Goal: Task Accomplishment & Management: Manage account settings

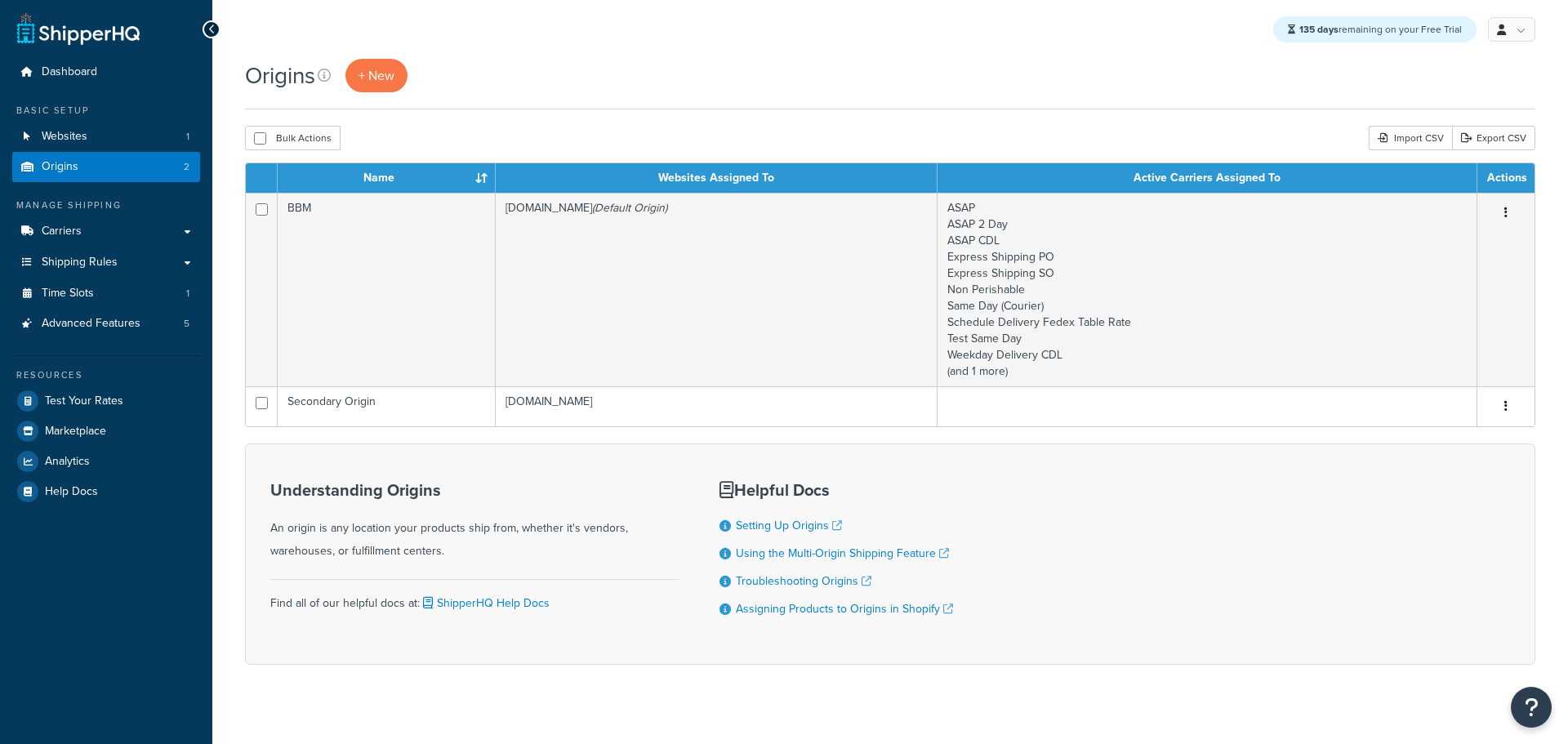
click at [395, 283] on td "BBM" at bounding box center [387, 289] width 218 height 194
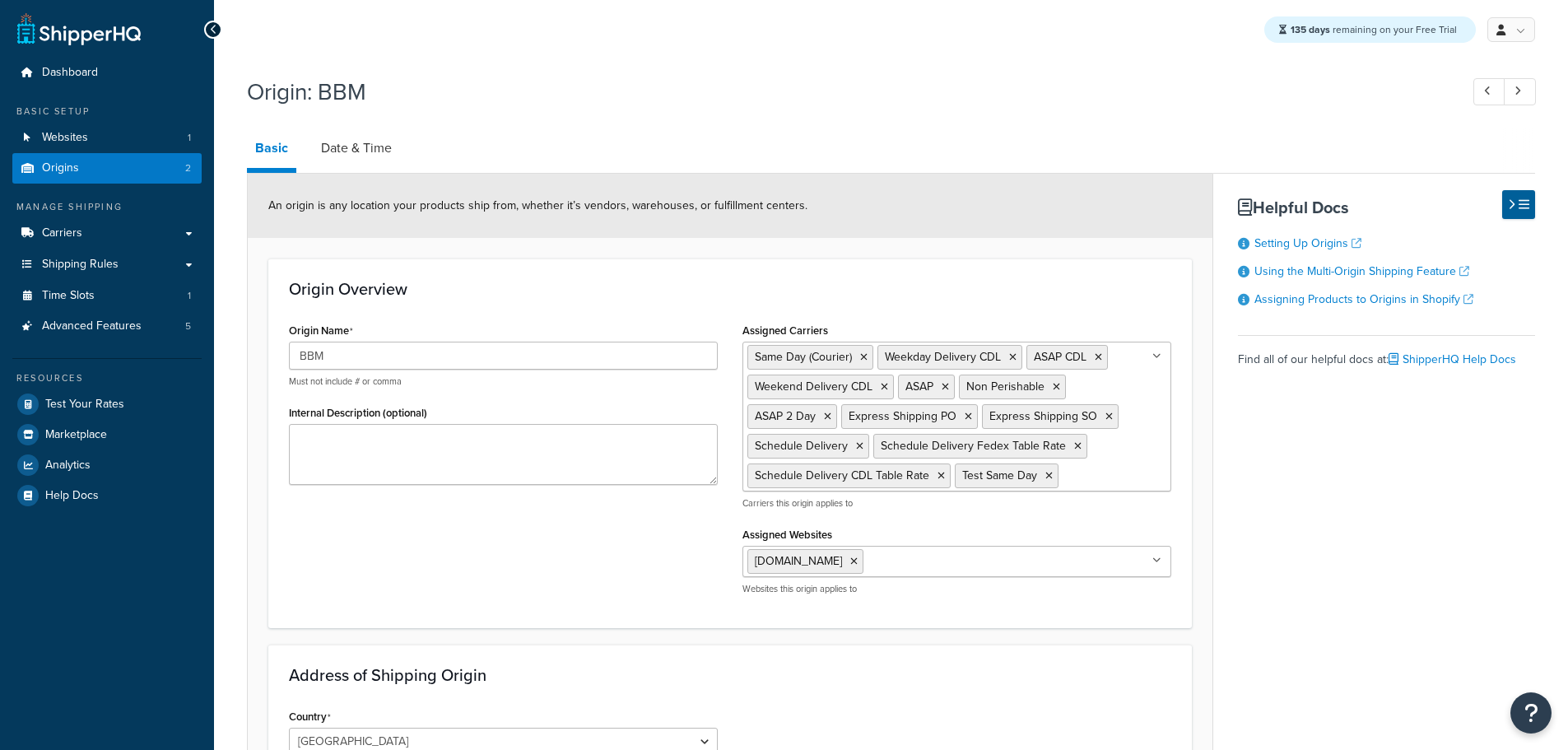
select select "30"
click at [373, 152] on link "Date & Time" at bounding box center [356, 148] width 87 height 40
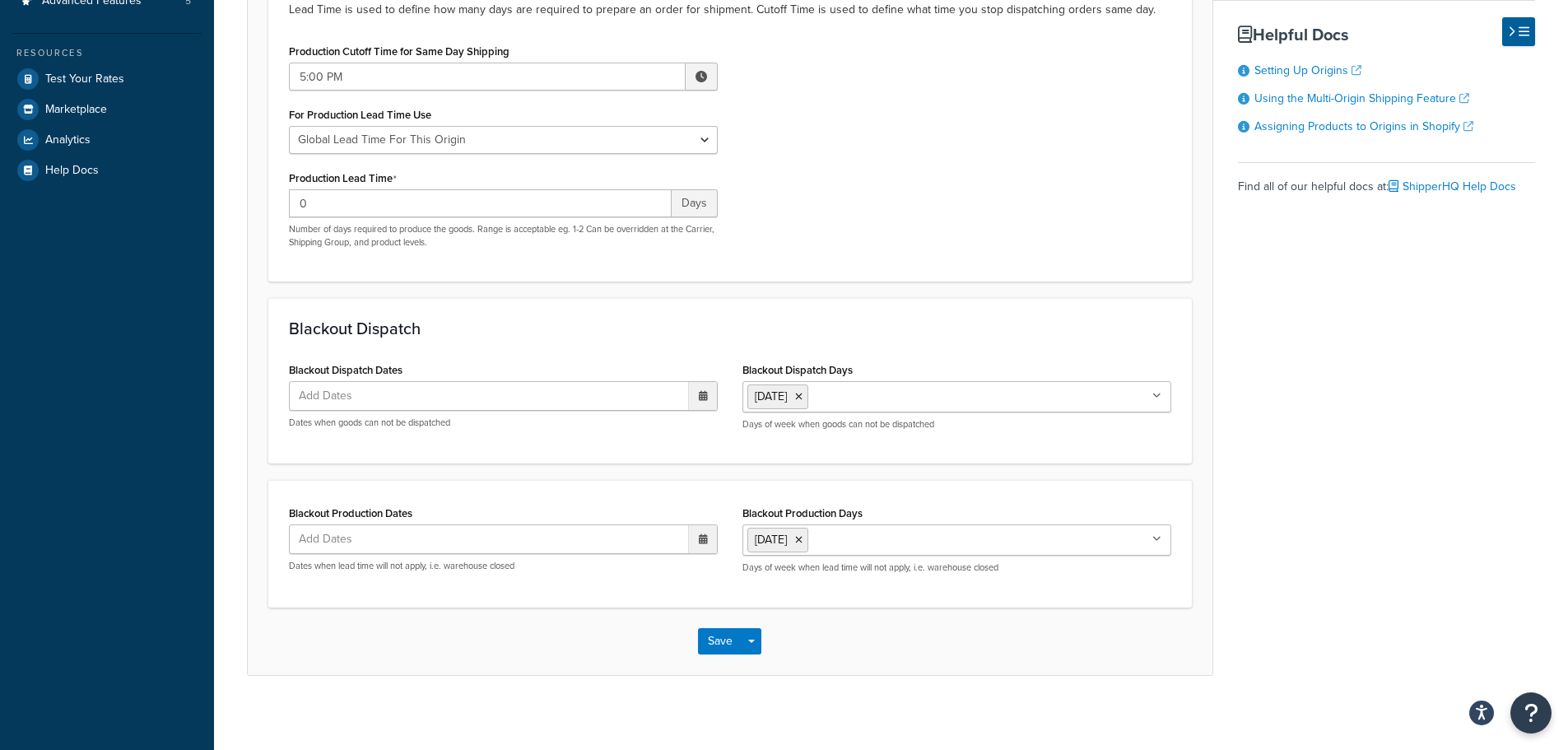
scroll to position [329, 0]
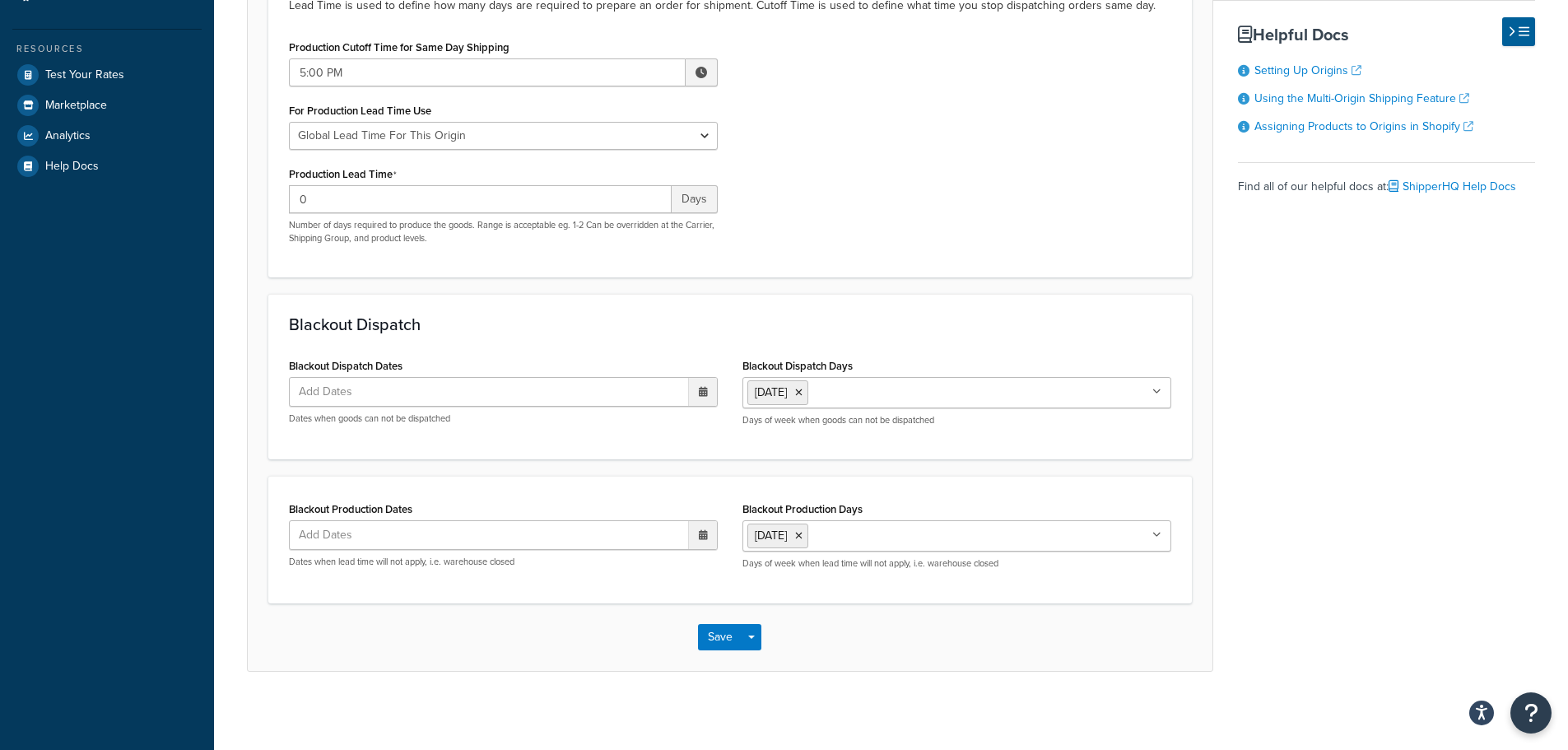
click at [879, 545] on input "Blackout Production Days" at bounding box center [885, 534] width 145 height 18
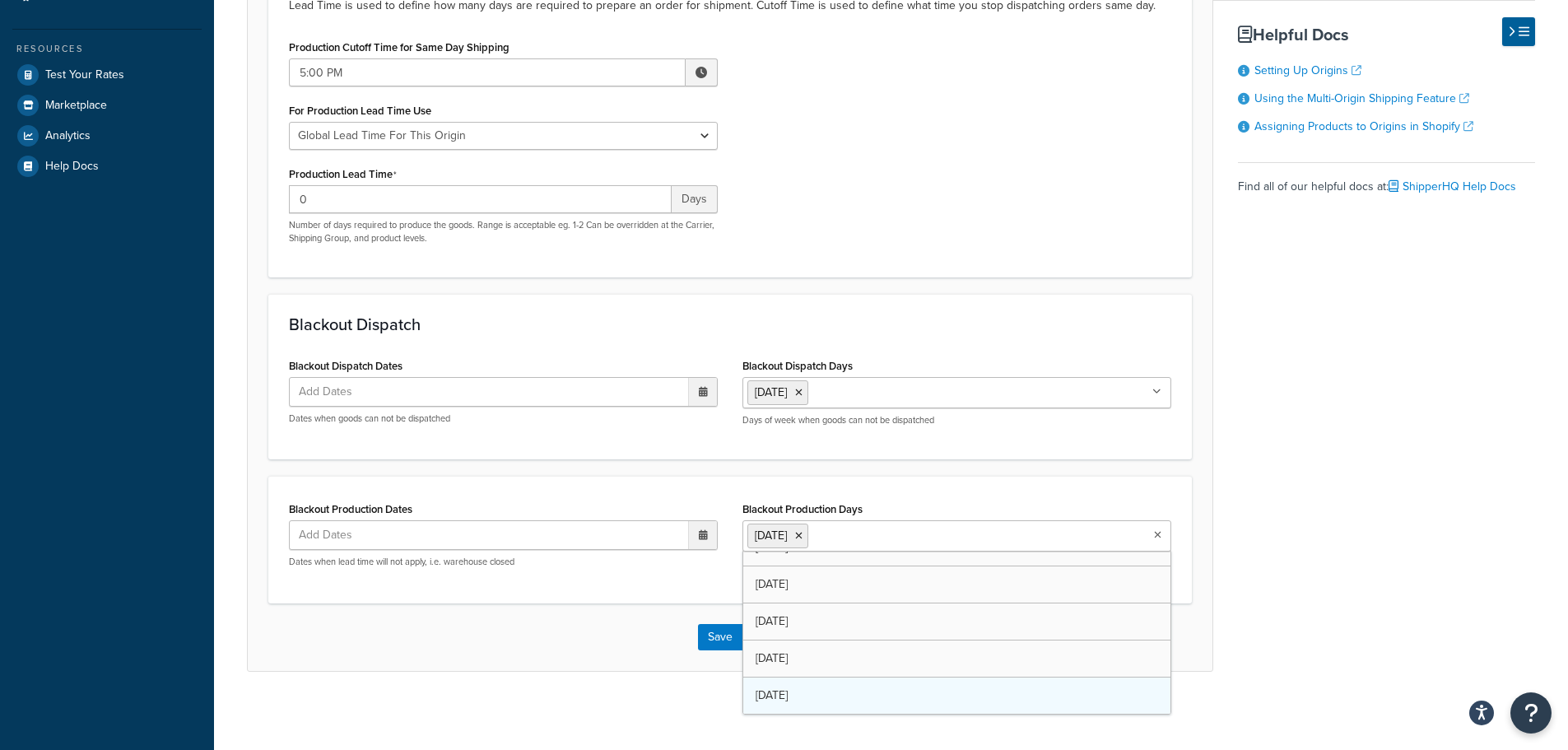
scroll to position [21, 0]
click at [721, 636] on button "Save" at bounding box center [720, 637] width 45 height 26
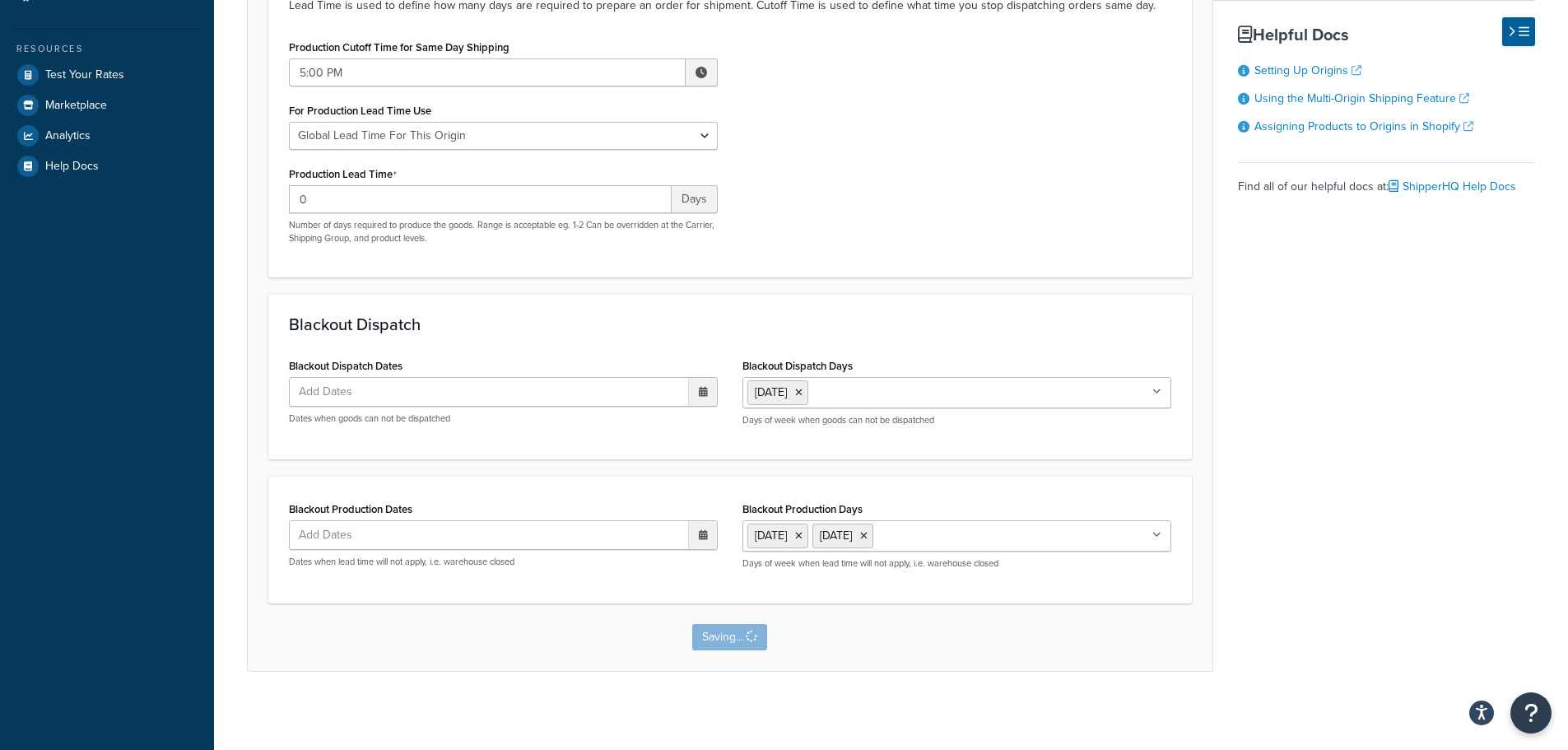
scroll to position [0, 0]
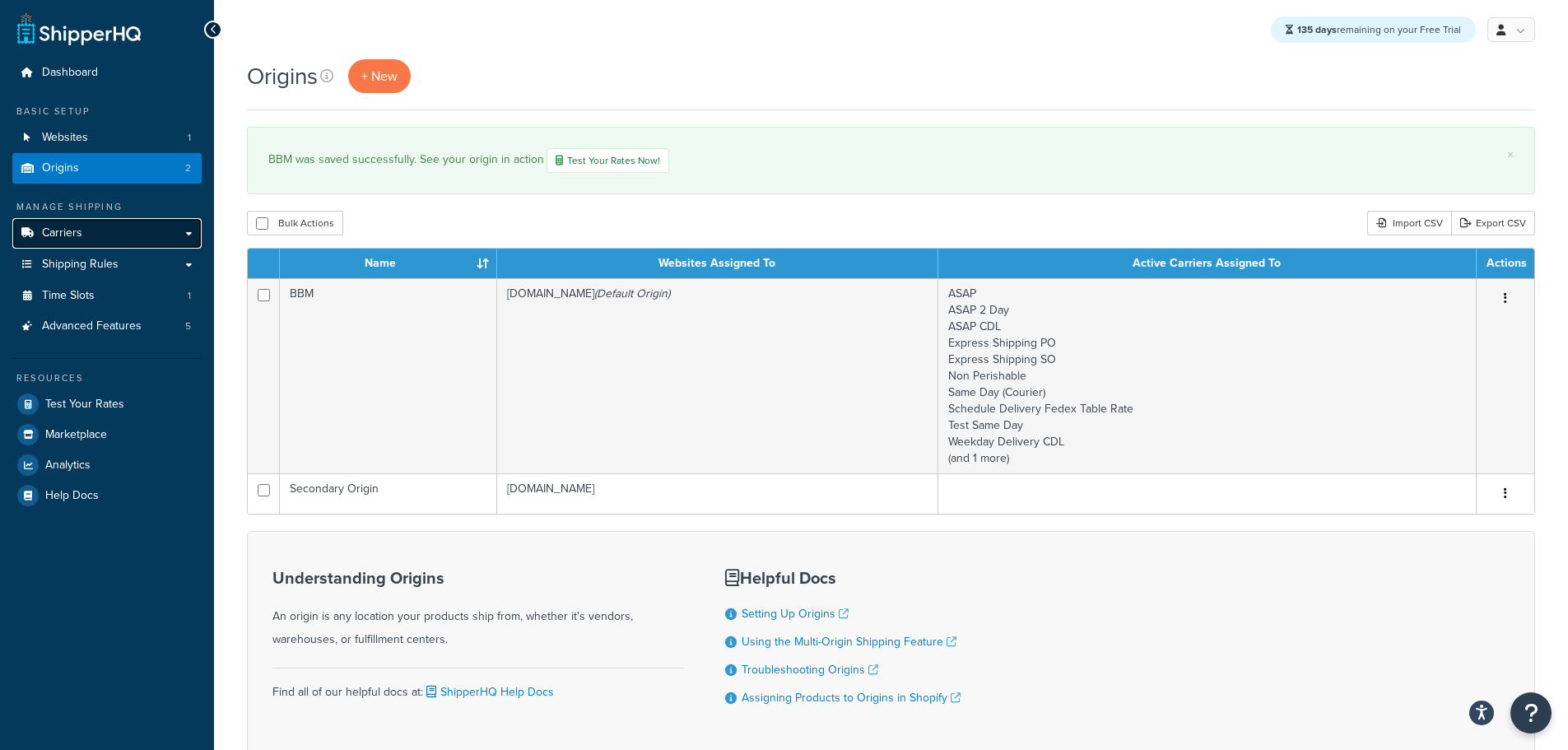
click at [64, 228] on span "Carriers" at bounding box center [63, 233] width 41 height 14
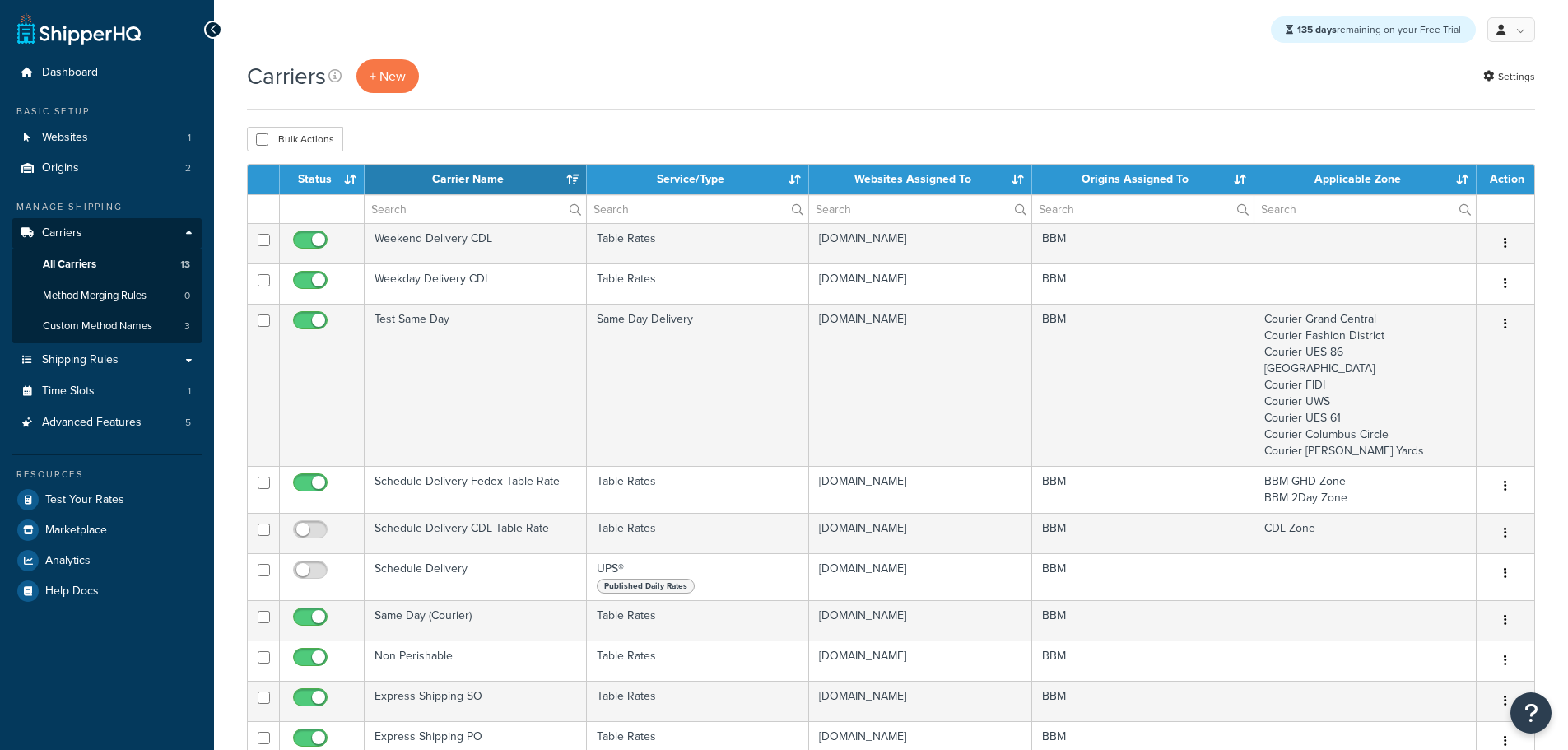
select select "15"
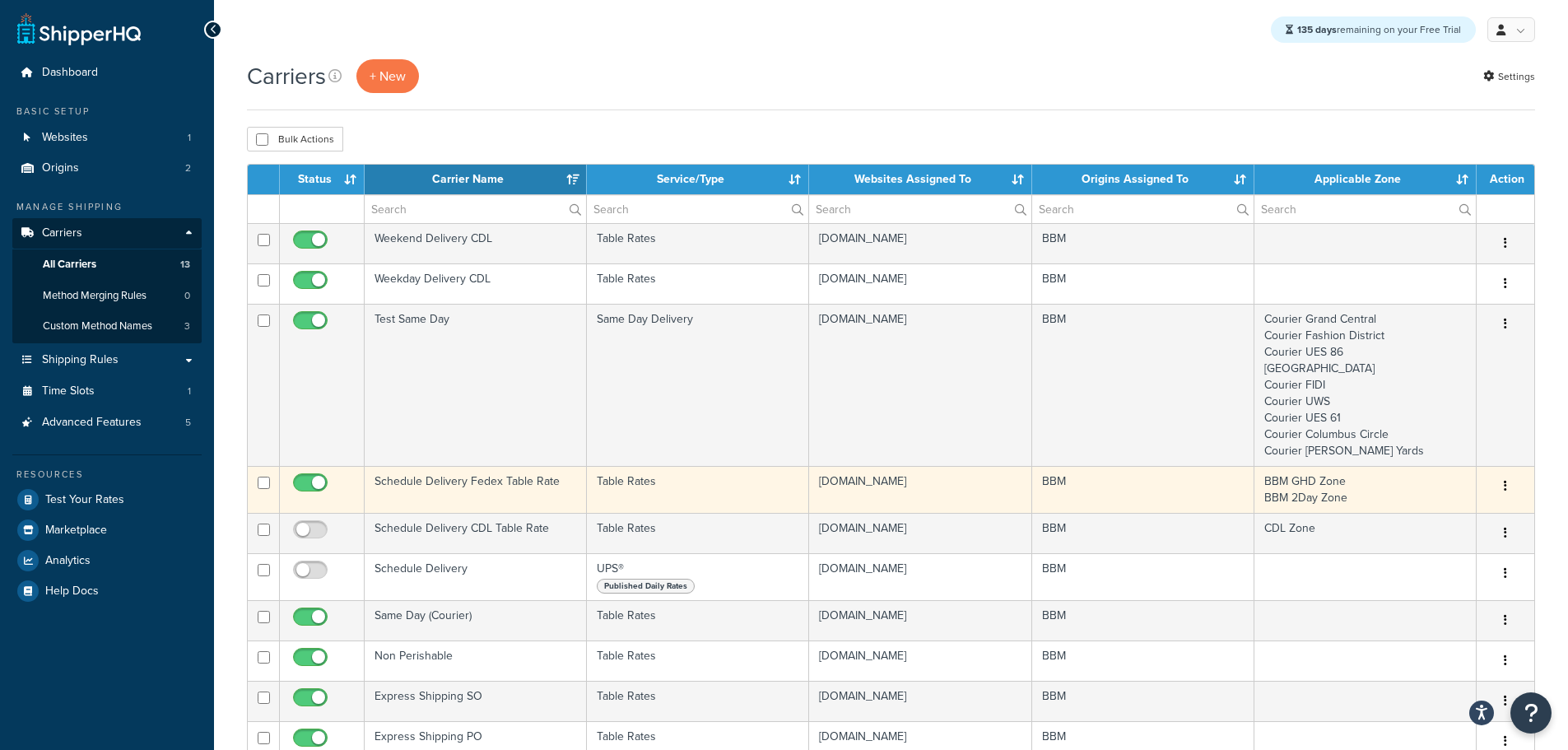
click at [402, 481] on td "Schedule Delivery Fedex Table Rate" at bounding box center [475, 489] width 222 height 47
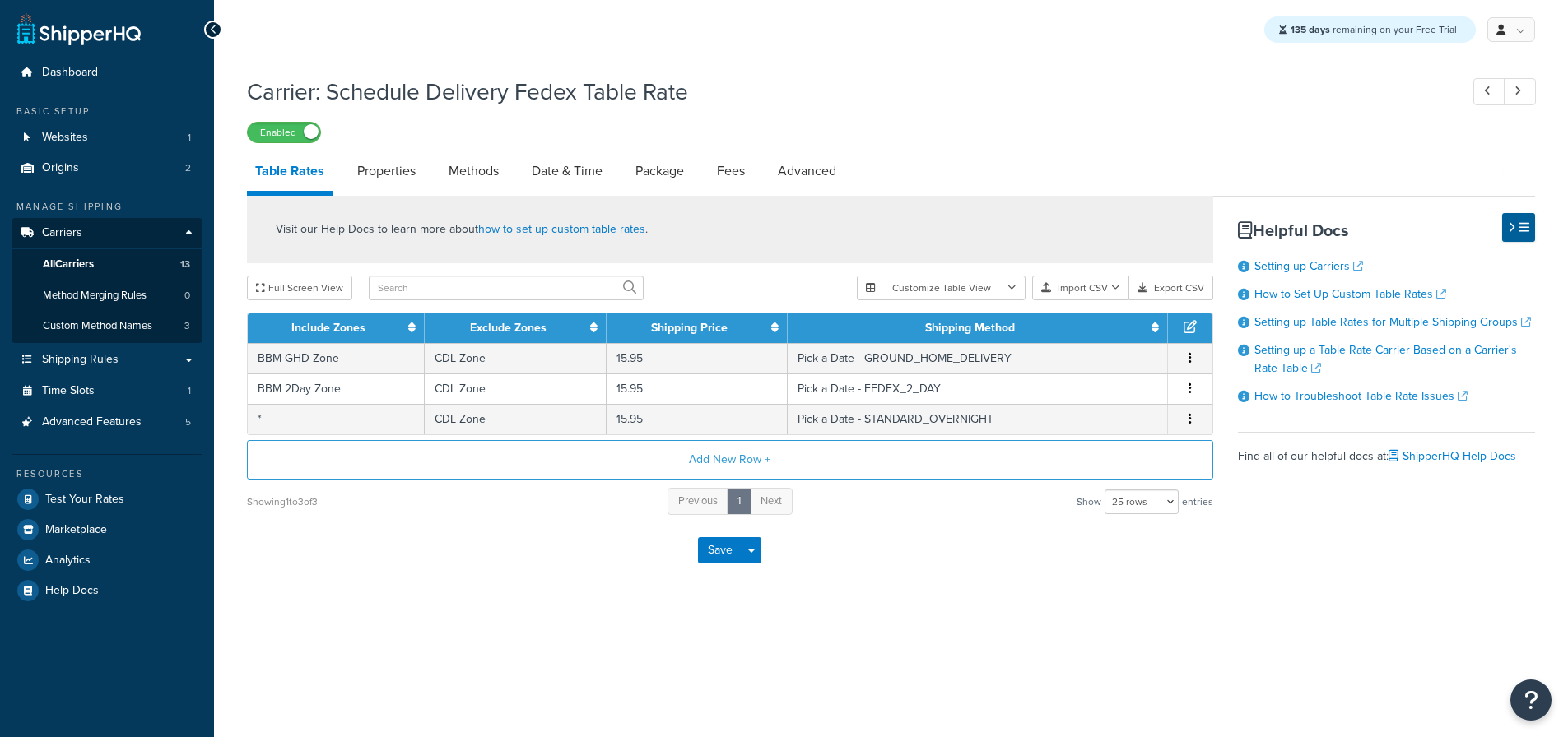
select select "25"
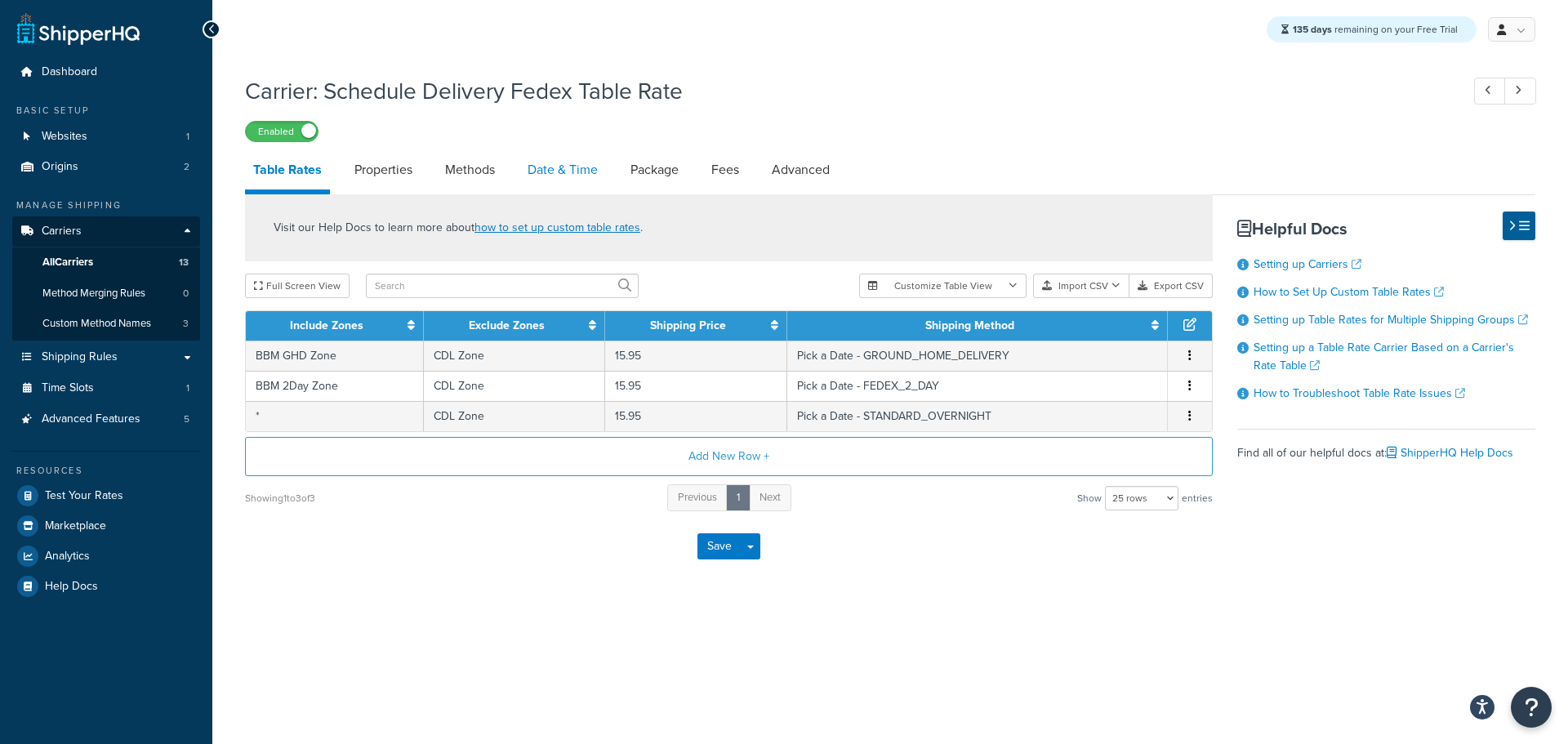
drag, startPoint x: 546, startPoint y: 164, endPoint x: 534, endPoint y: 184, distance: 23.3
click at [545, 164] on link "Date & Time" at bounding box center [562, 169] width 86 height 39
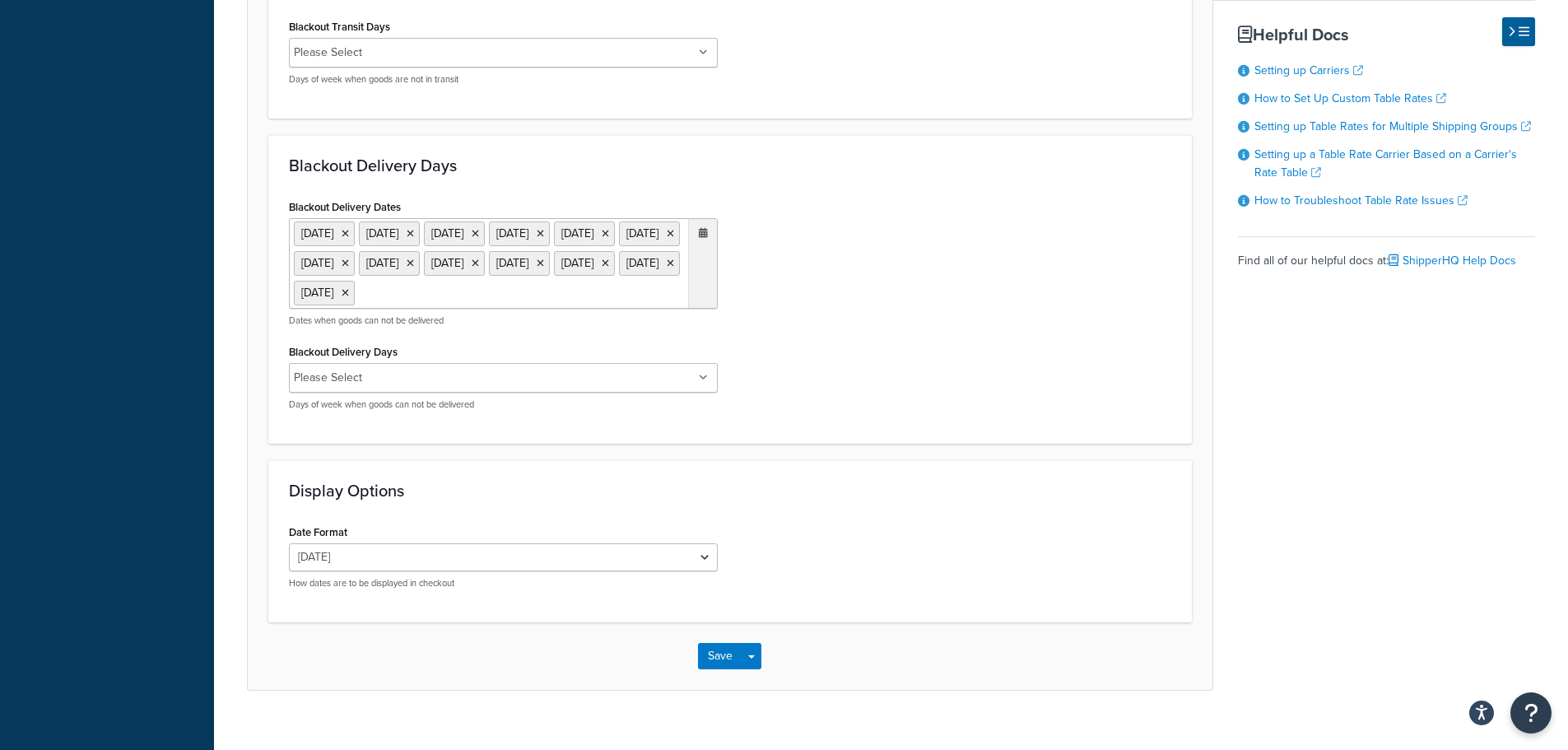
scroll to position [1403, 0]
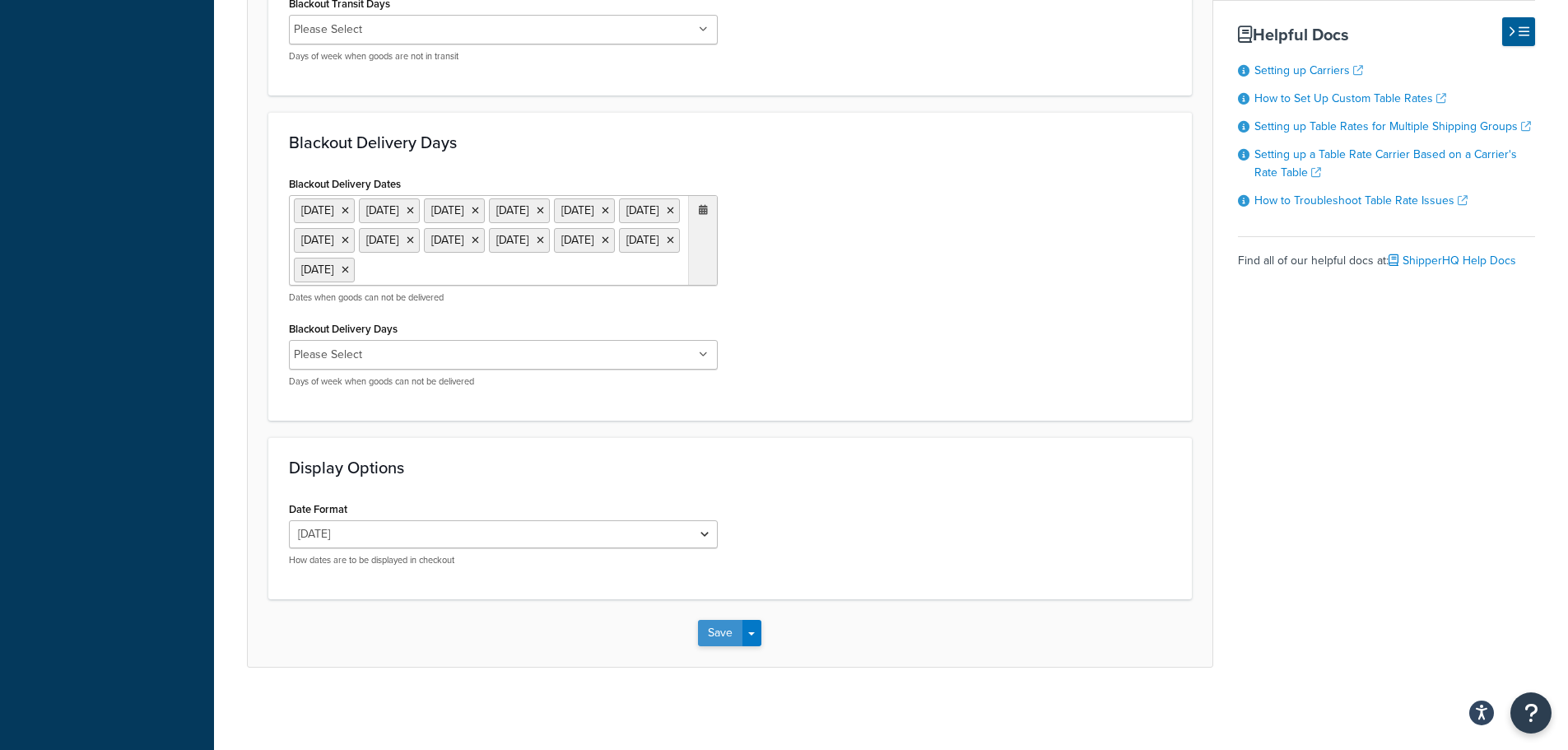
click at [718, 633] on button "Save" at bounding box center [720, 632] width 45 height 26
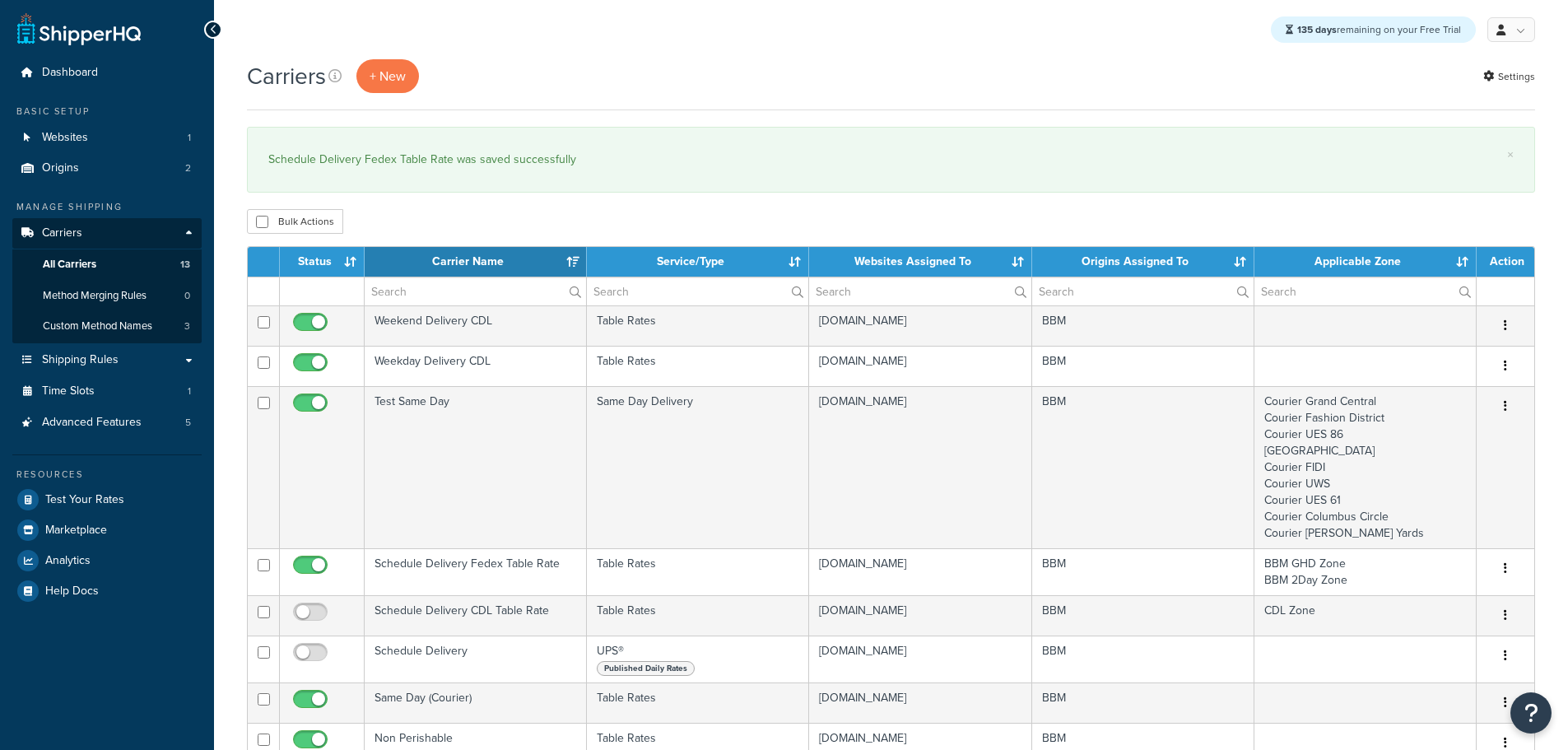
select select "15"
click at [90, 172] on link "Origins 2" at bounding box center [107, 168] width 189 height 30
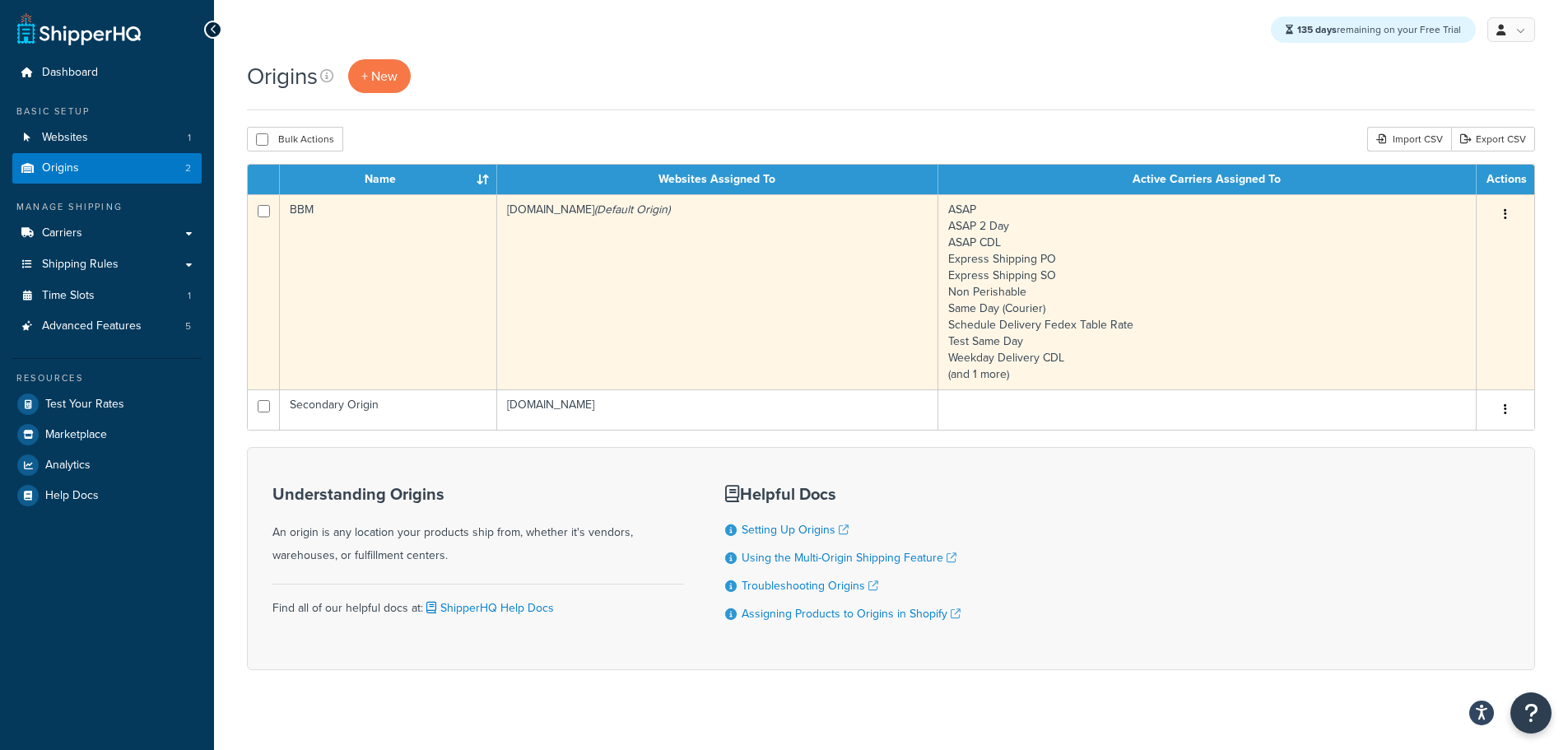
click at [662, 282] on td "bbym-develop-2.myshopify.com (Default Origin)" at bounding box center [718, 292] width 441 height 195
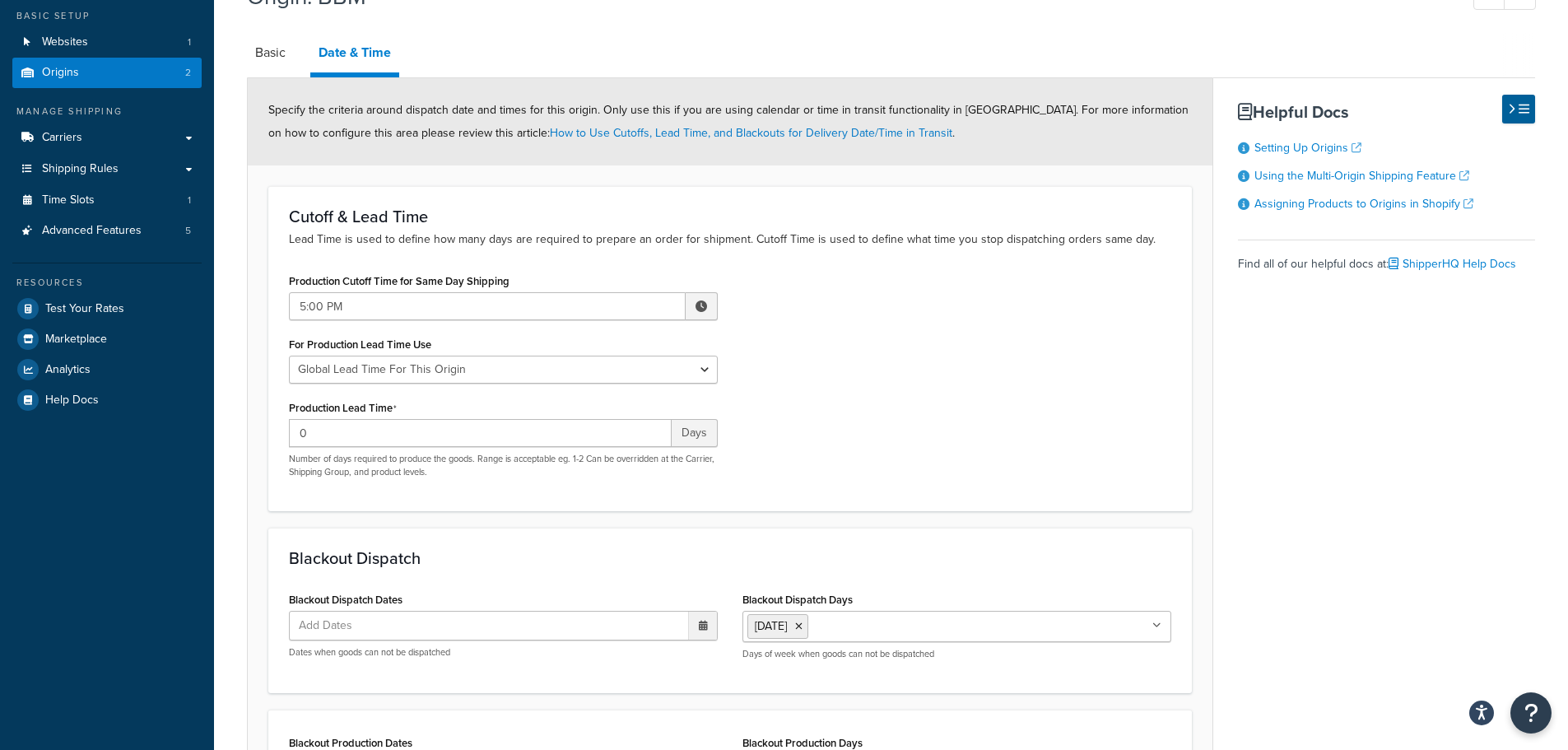
scroll to position [82, 0]
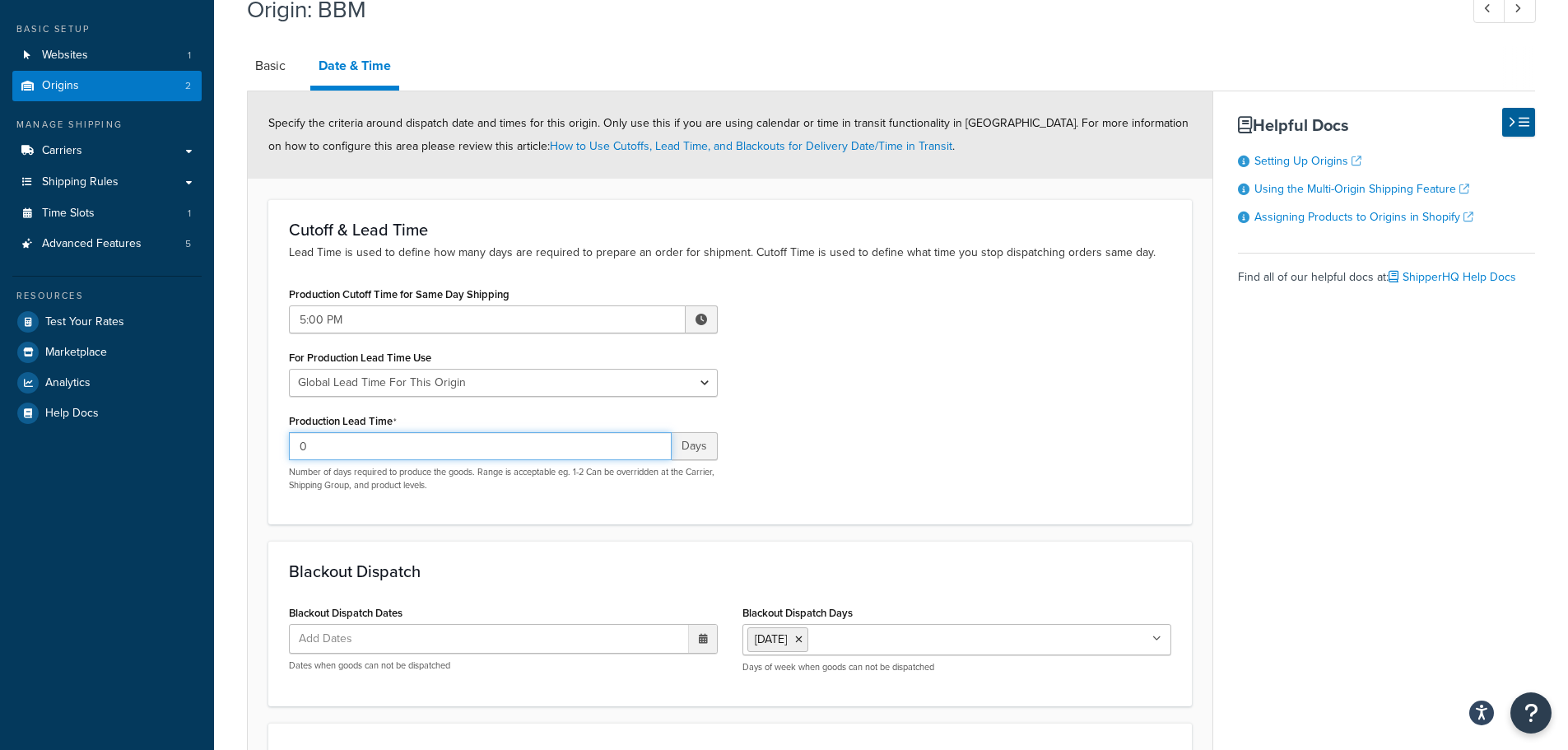
drag, startPoint x: 323, startPoint y: 443, endPoint x: 275, endPoint y: 442, distance: 48.0
click at [275, 442] on div "Cutoff & Lead Time Lead Time is used to define how many days are required to pr…" at bounding box center [729, 362] width 923 height 326
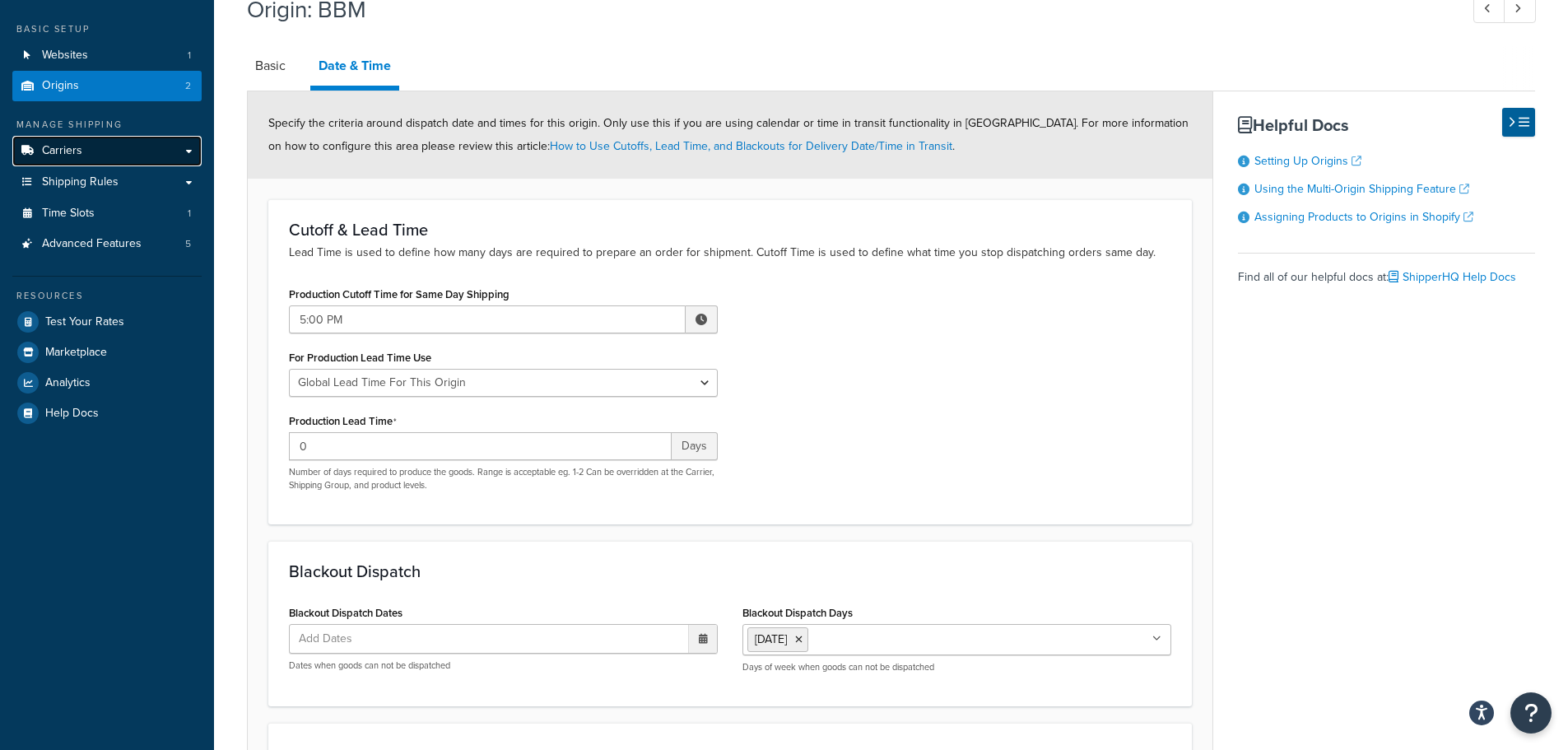
click at [82, 149] on link "Carriers" at bounding box center [107, 151] width 189 height 30
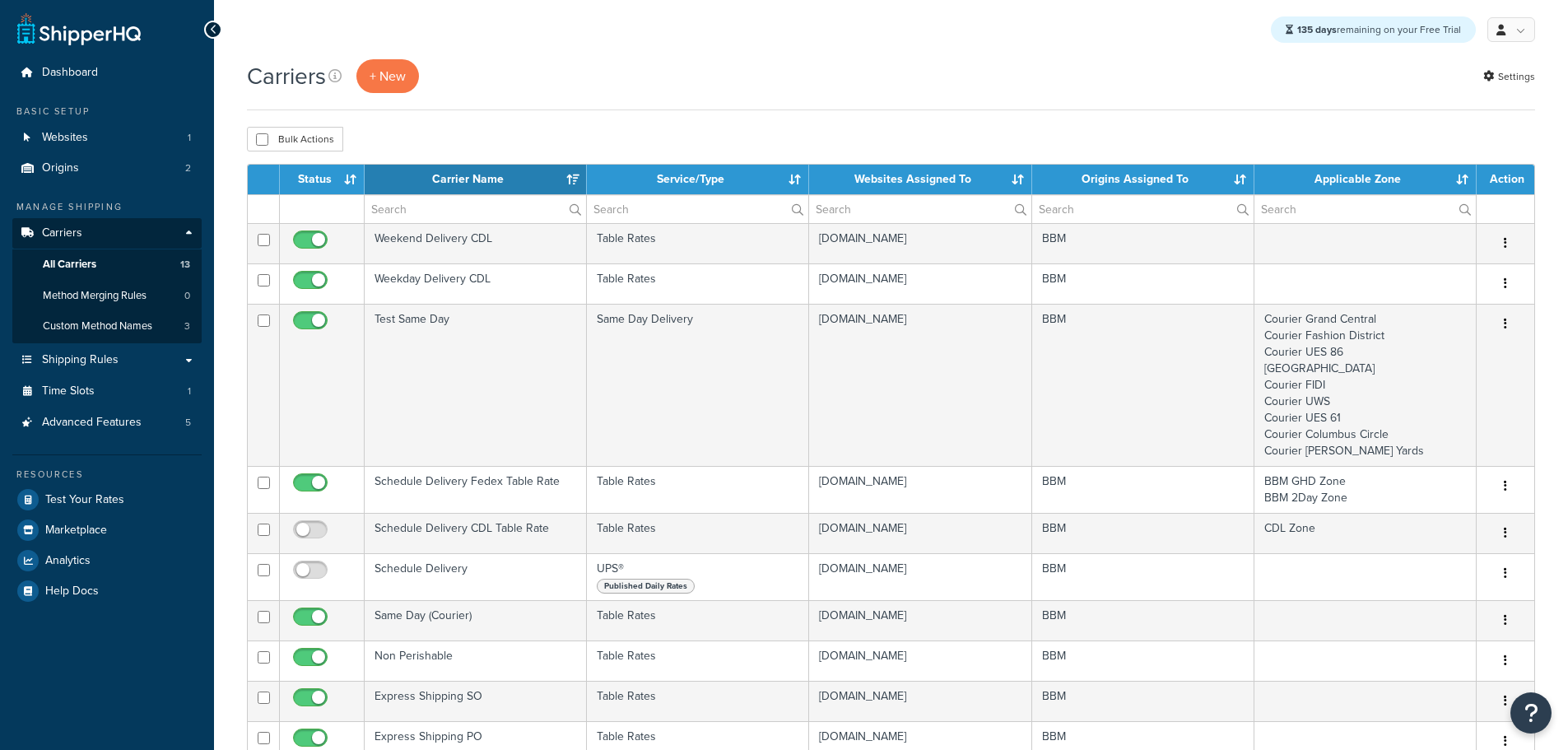
select select "15"
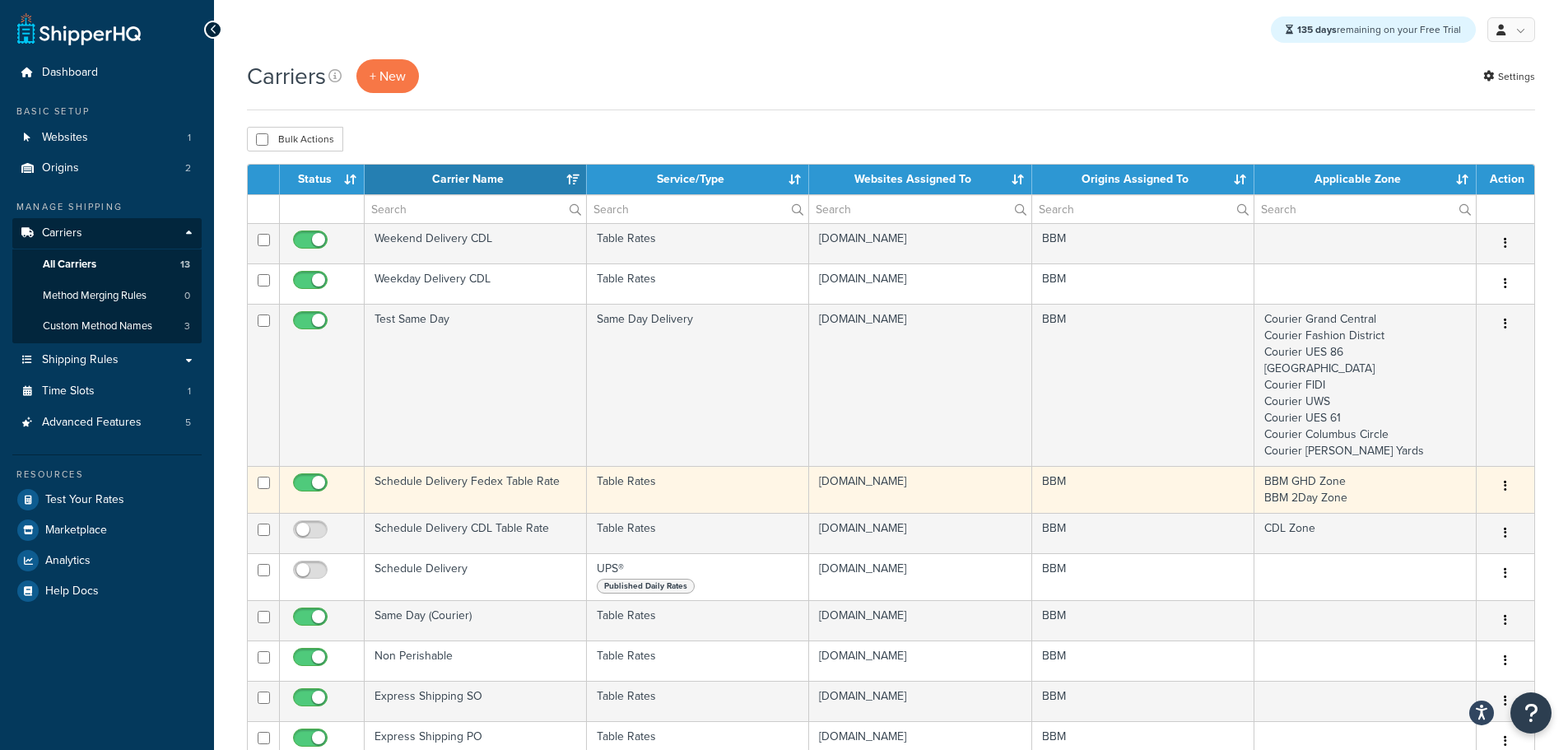
click at [438, 476] on td "Schedule Delivery Fedex Table Rate" at bounding box center [475, 489] width 222 height 47
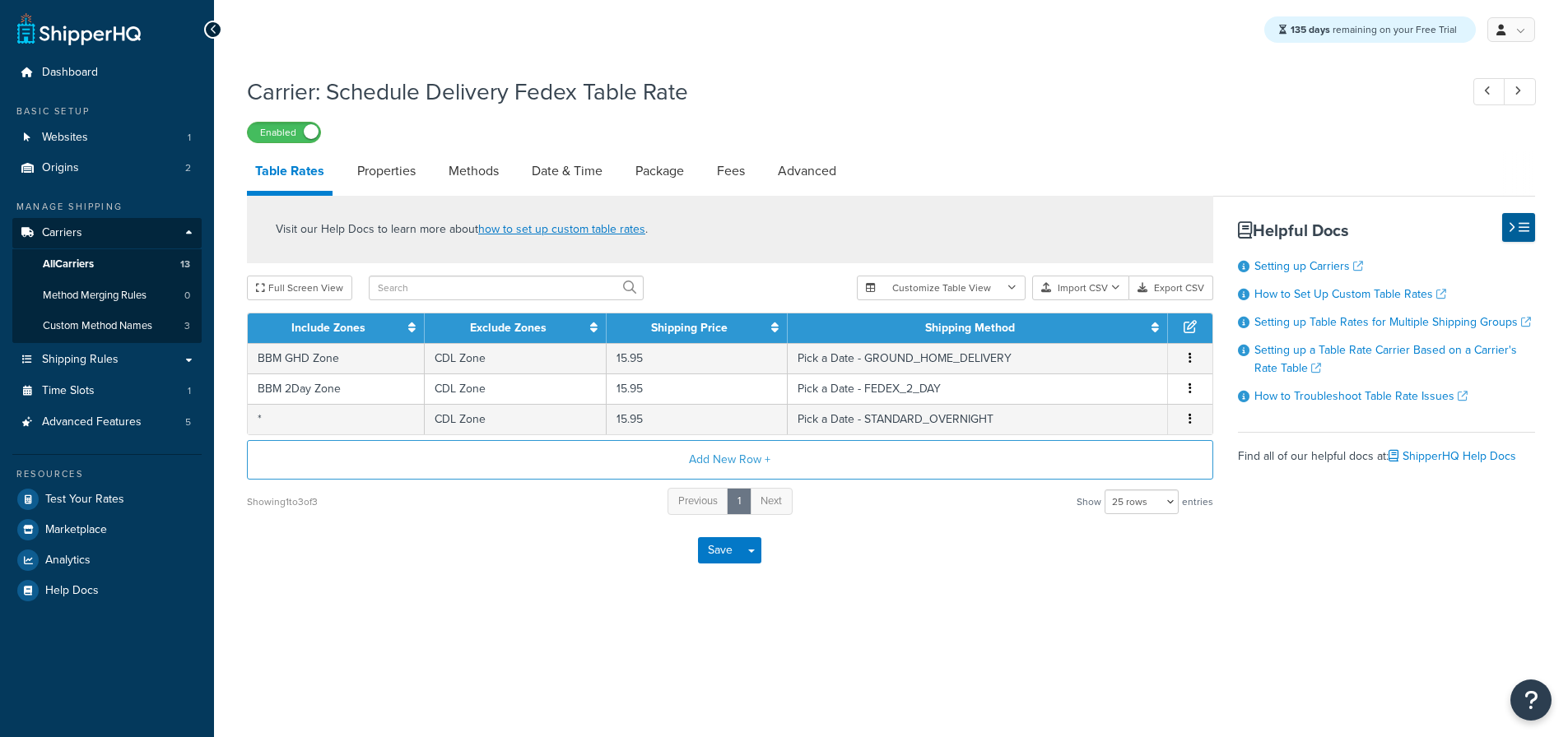
select select "25"
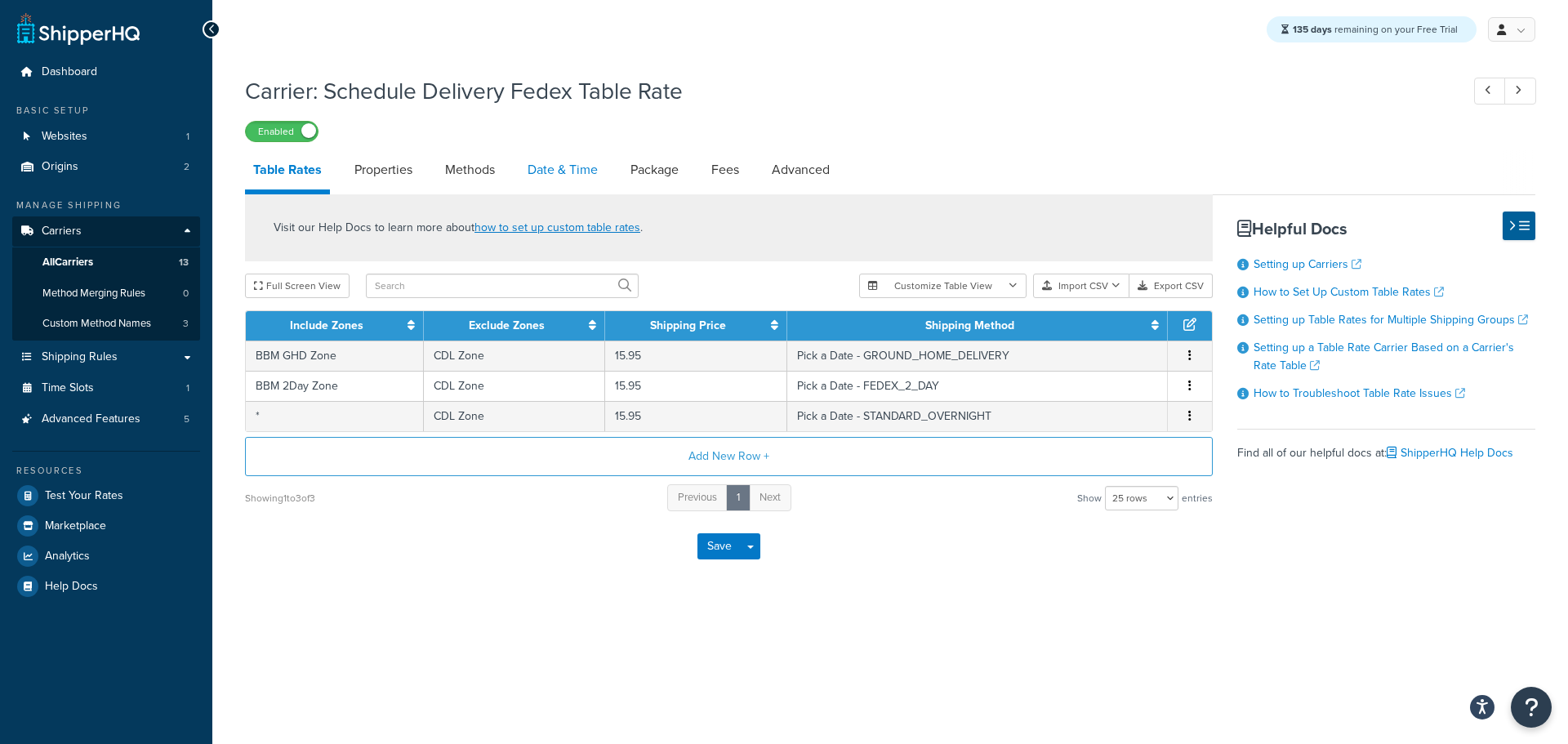
click at [549, 170] on link "Date & Time" at bounding box center [562, 169] width 86 height 39
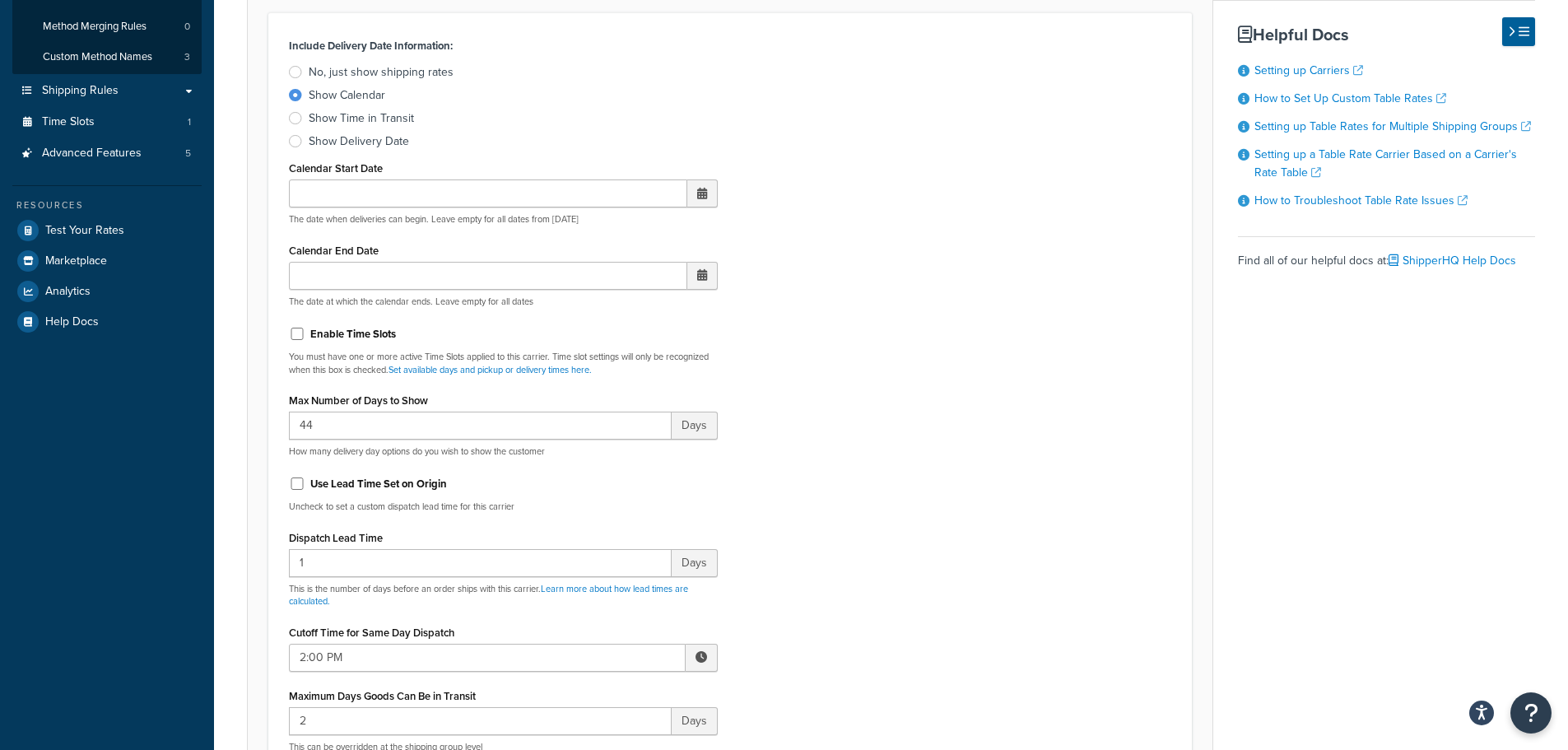
scroll to position [329, 0]
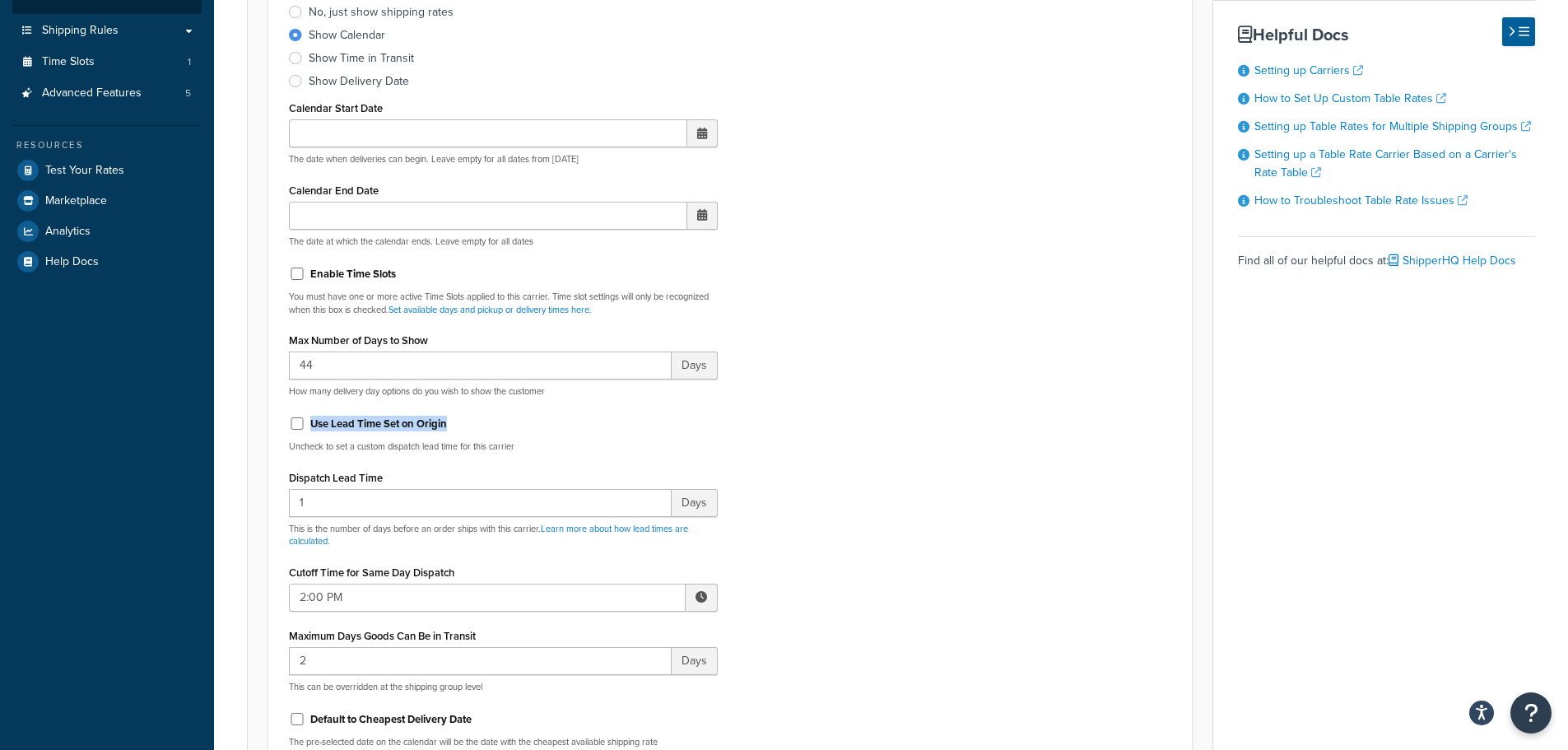
drag, startPoint x: 470, startPoint y: 424, endPoint x: 309, endPoint y: 429, distance: 161.1
click at [309, 429] on div "Use Lead Time Set on Origin" at bounding box center [503, 422] width 429 height 25
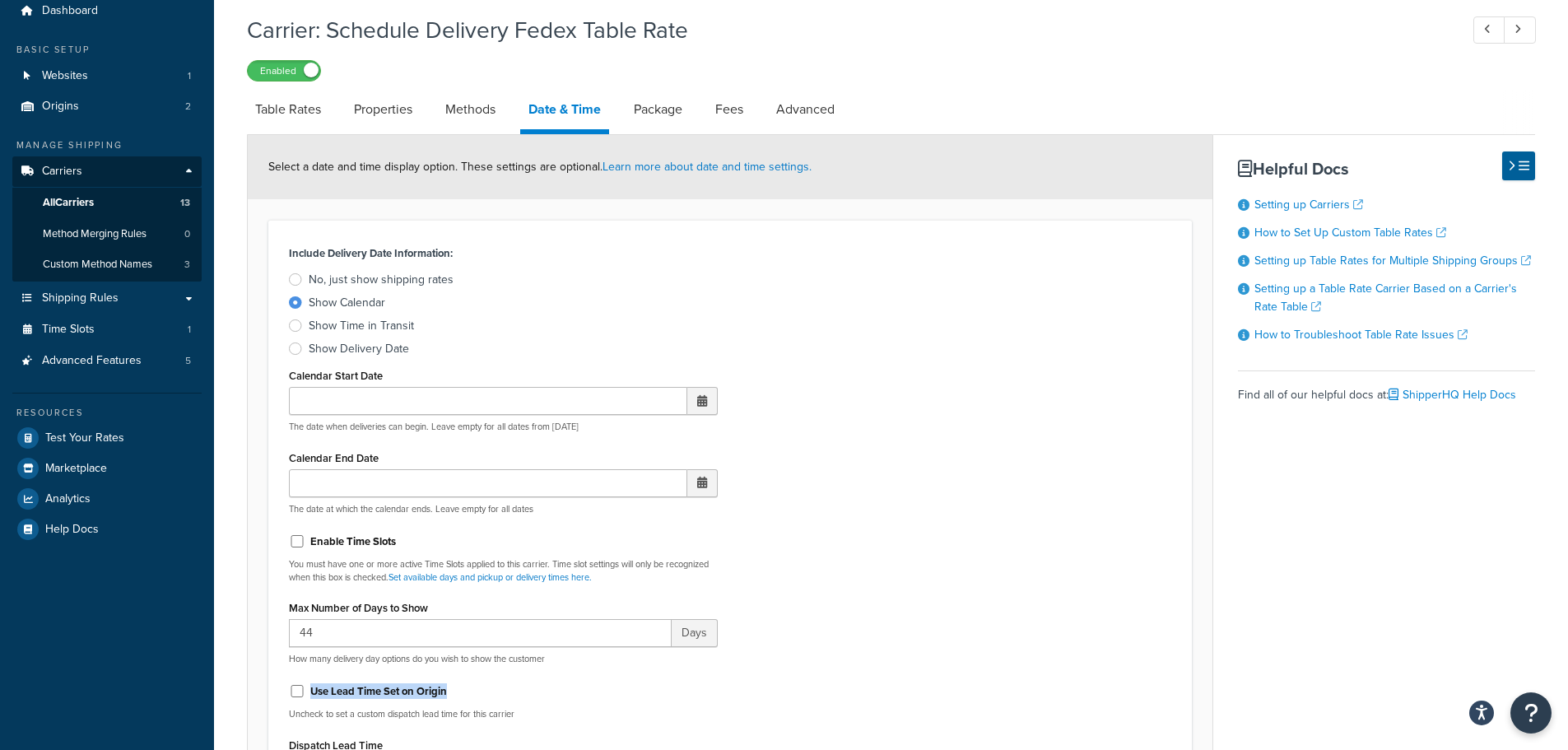
scroll to position [0, 0]
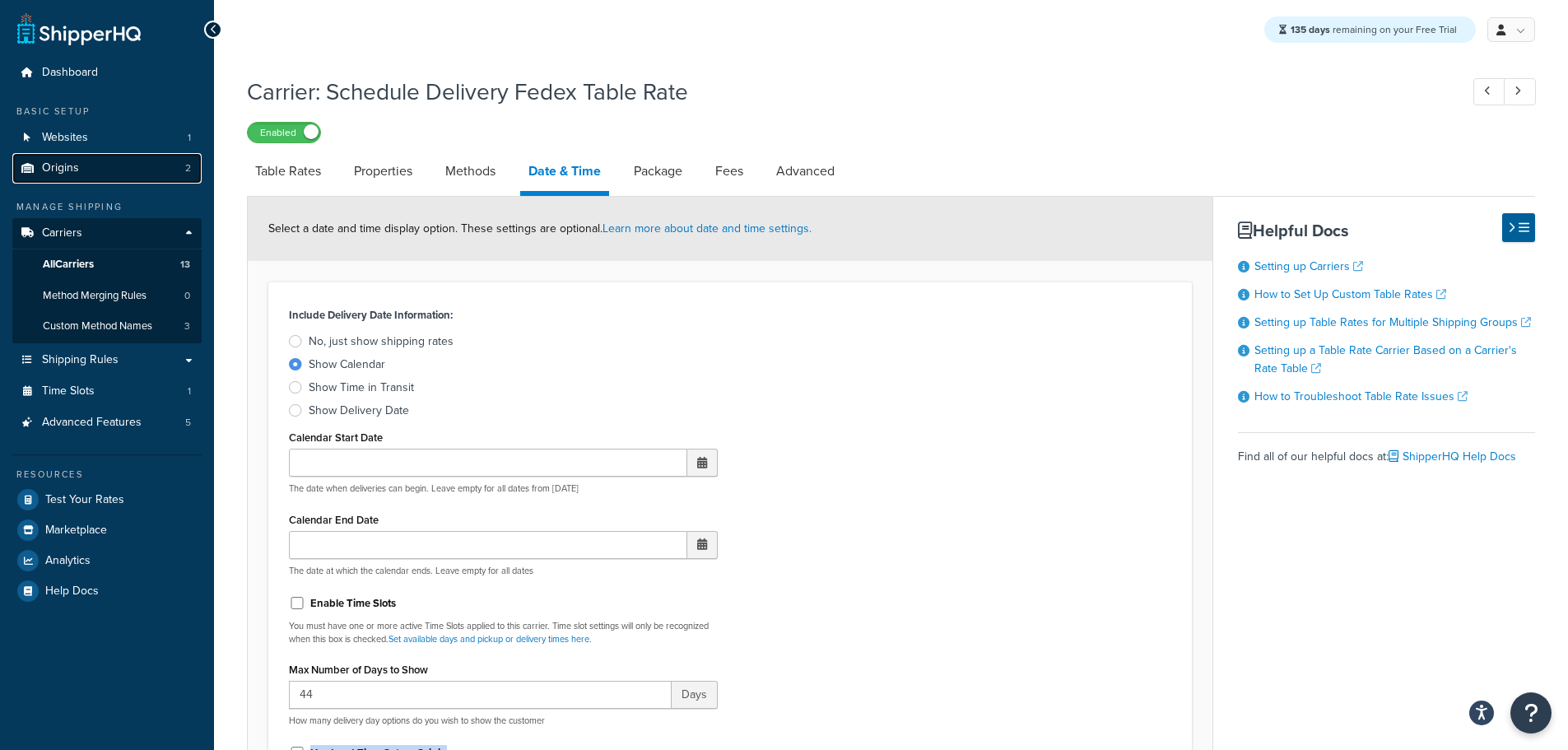
click at [79, 164] on link "Origins 2" at bounding box center [107, 168] width 189 height 30
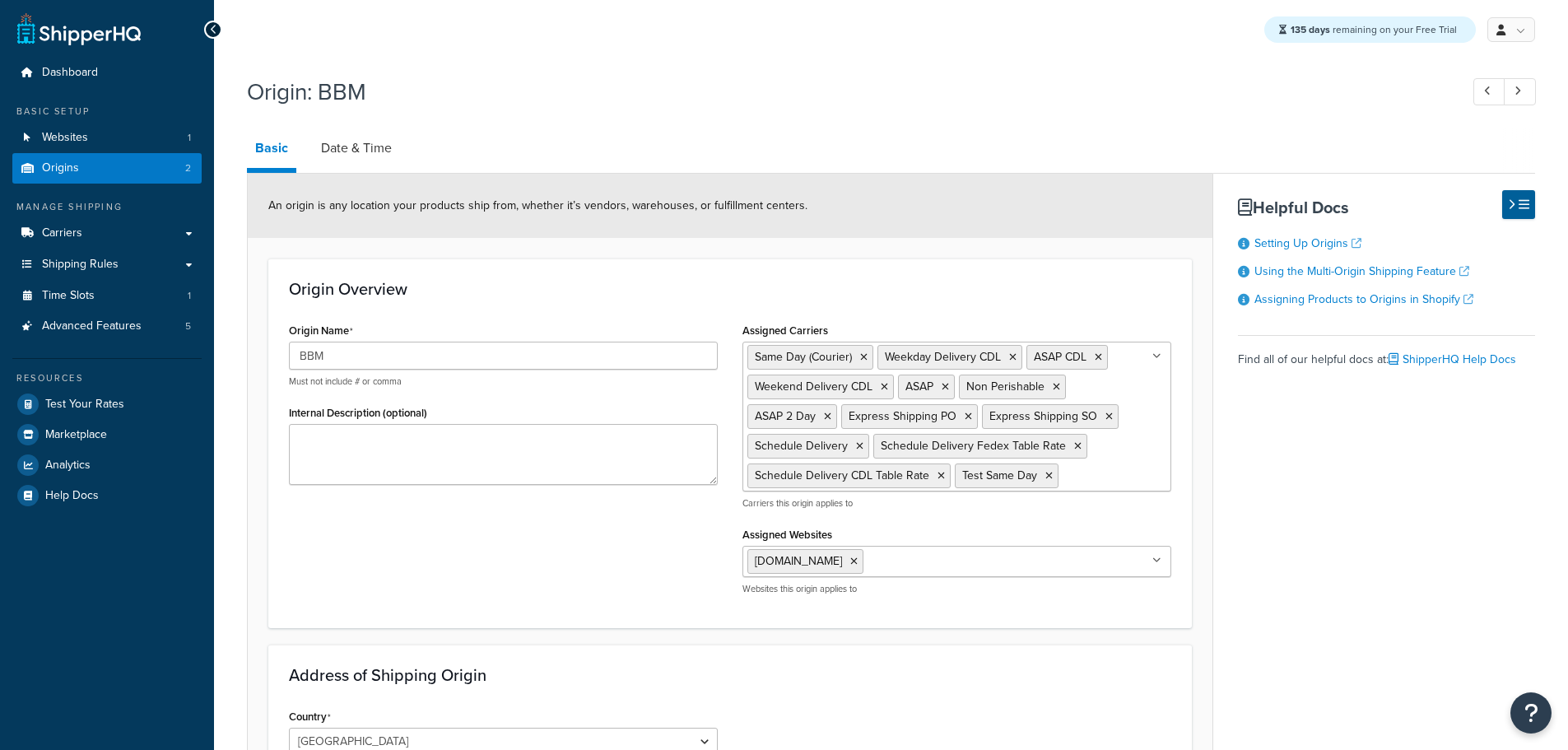
select select "30"
click at [362, 146] on link "Date & Time" at bounding box center [356, 148] width 87 height 40
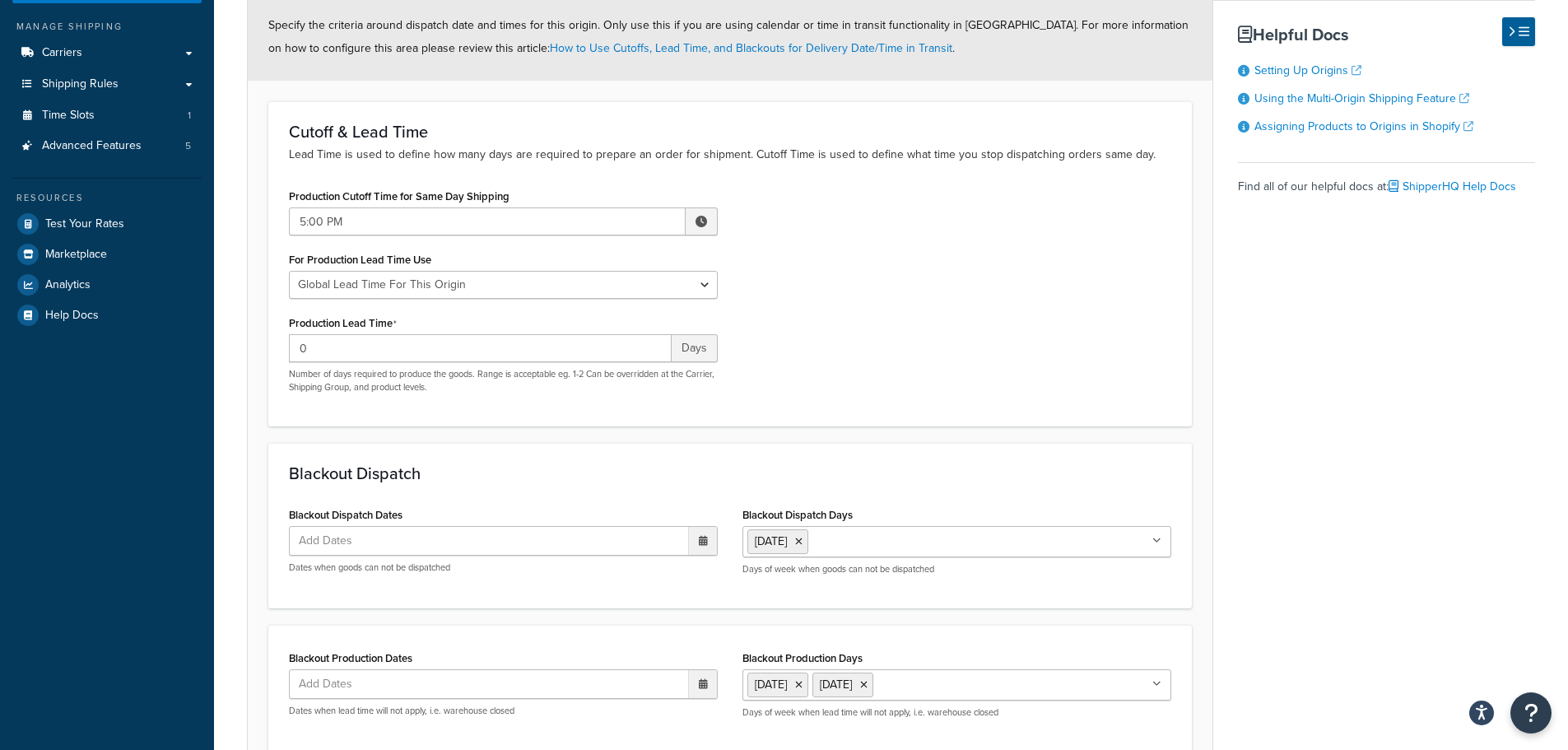
scroll to position [247, 0]
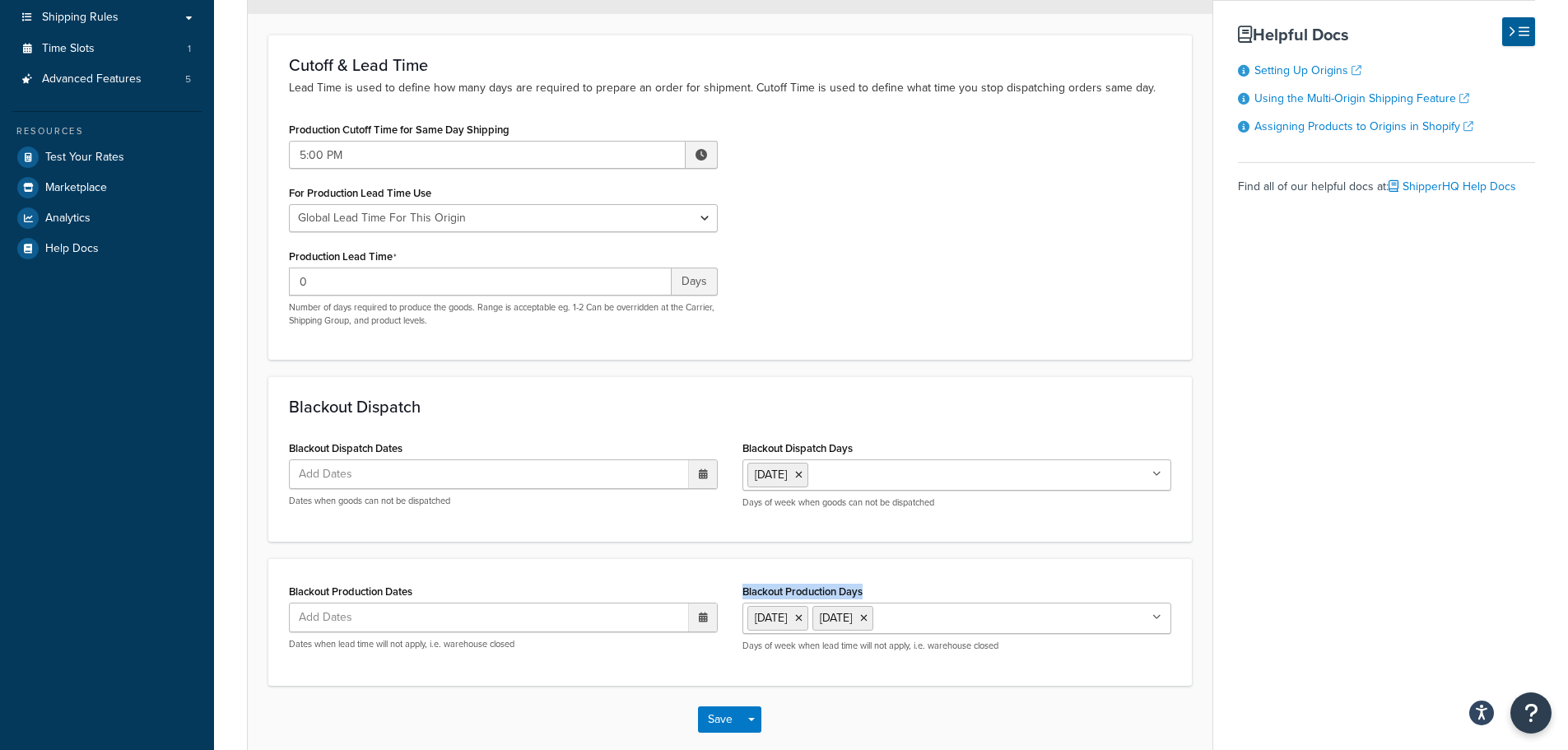
drag, startPoint x: 868, startPoint y: 591, endPoint x: 739, endPoint y: 598, distance: 129.2
click at [739, 598] on div "Blackout Production Days Saturday Sunday Monday Tuesday Wednesday Thursday Frid…" at bounding box center [957, 621] width 453 height 85
drag, startPoint x: 411, startPoint y: 260, endPoint x: 290, endPoint y: 260, distance: 121.0
click at [290, 260] on div "Production Lead Time 0 Days Number of days required to produce the goods. Range…" at bounding box center [503, 285] width 429 height 82
